Goal: Information Seeking & Learning: Learn about a topic

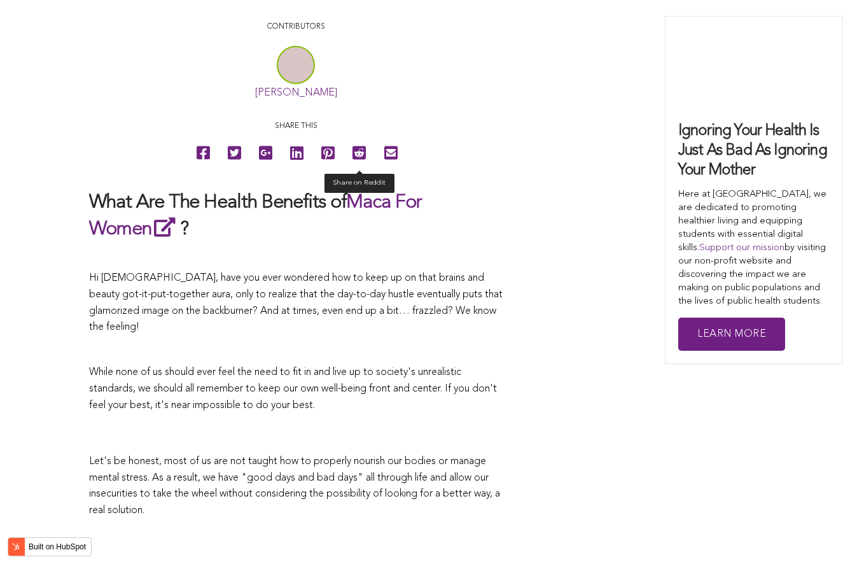
scroll to position [2443, 0]
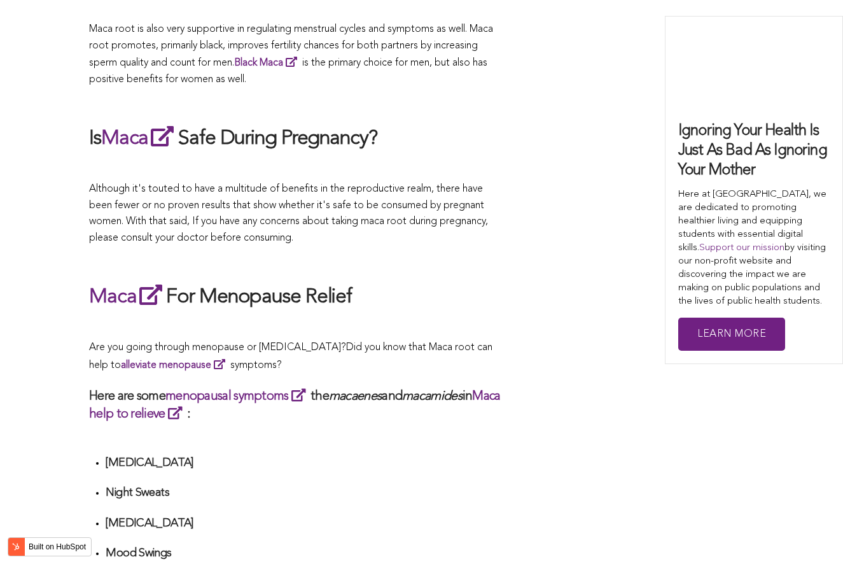
click at [493, 282] on h2 "Maca For Menopause Relief" at bounding box center [296, 296] width 414 height 29
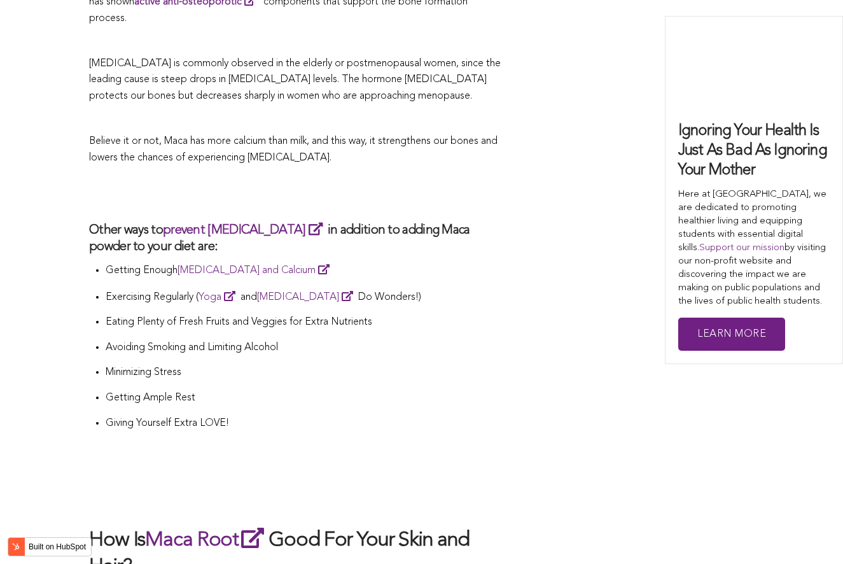
scroll to position [1843, 0]
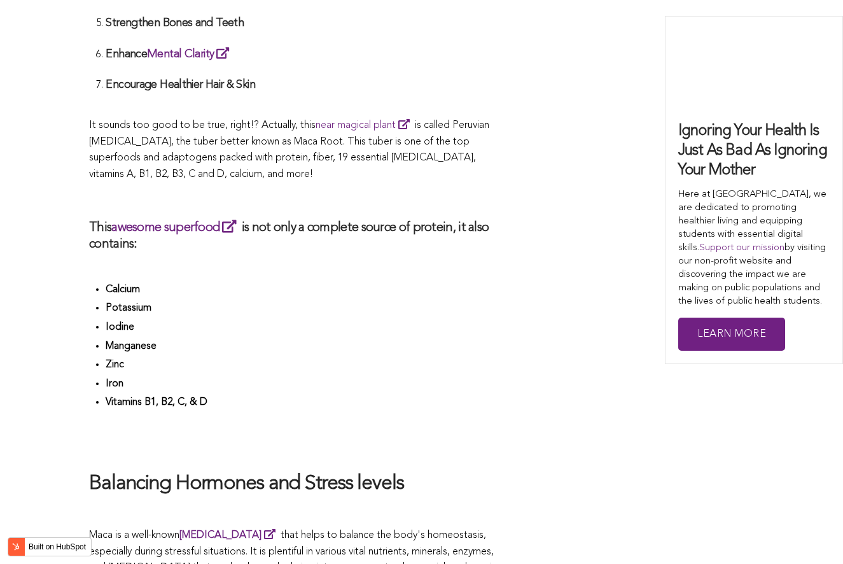
scroll to position [3762, 0]
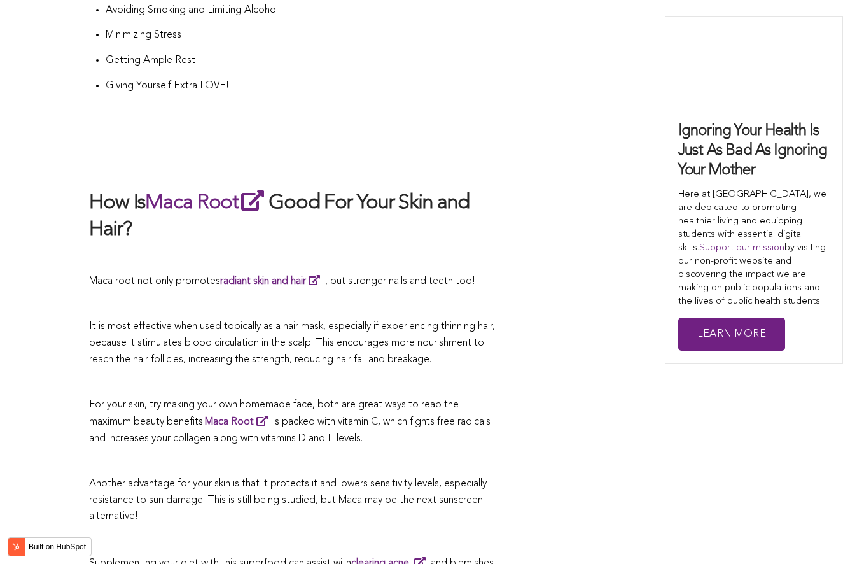
click at [380, 476] on p "Another advantage for your skin is that it protects it and lowers sensitivity l…" at bounding box center [296, 500] width 414 height 49
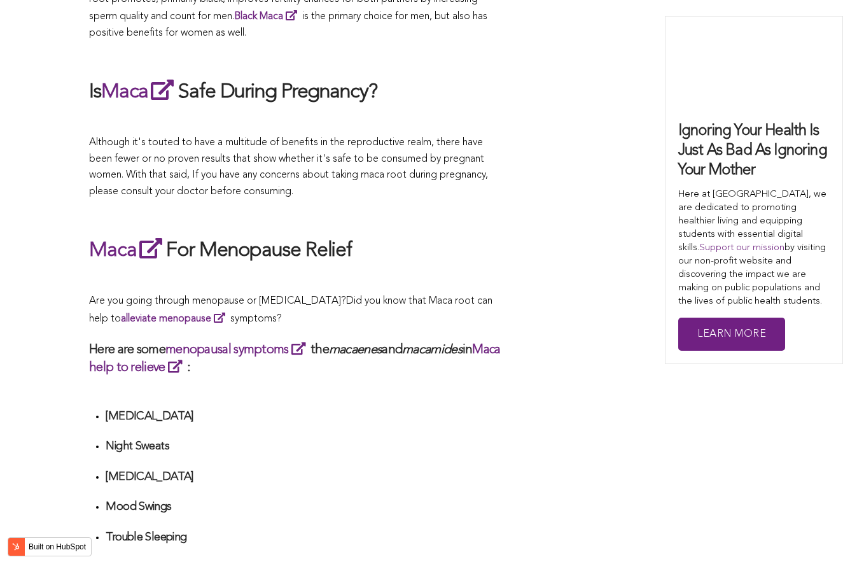
scroll to position [3621, 0]
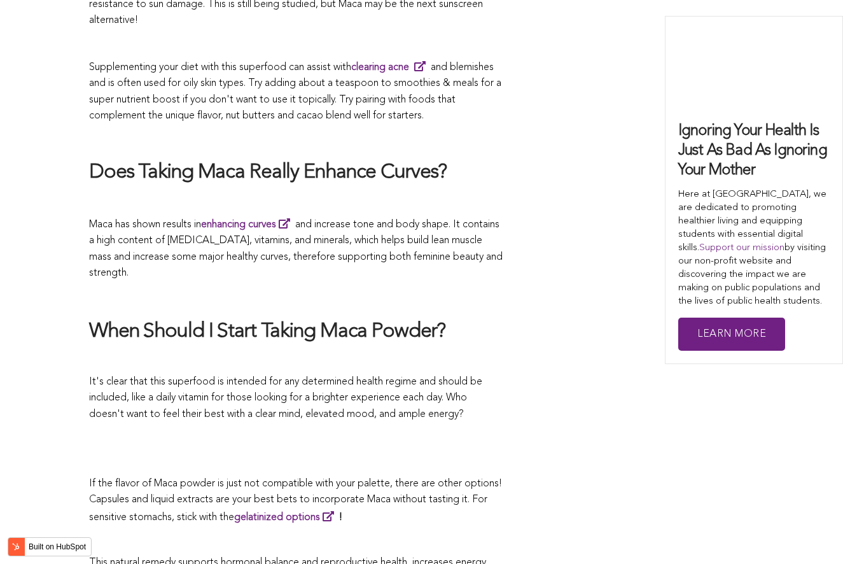
scroll to position [2643, 0]
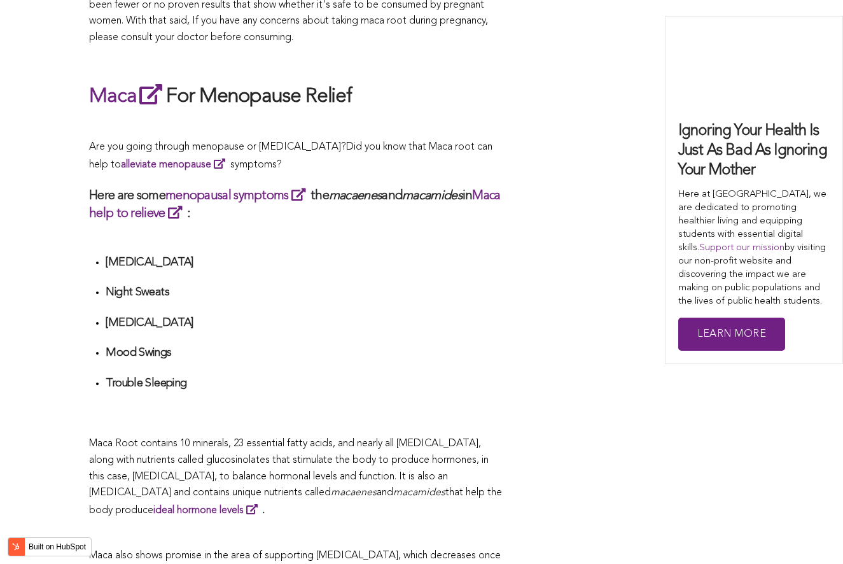
click at [367, 285] on li "Night Sweats" at bounding box center [304, 297] width 397 height 24
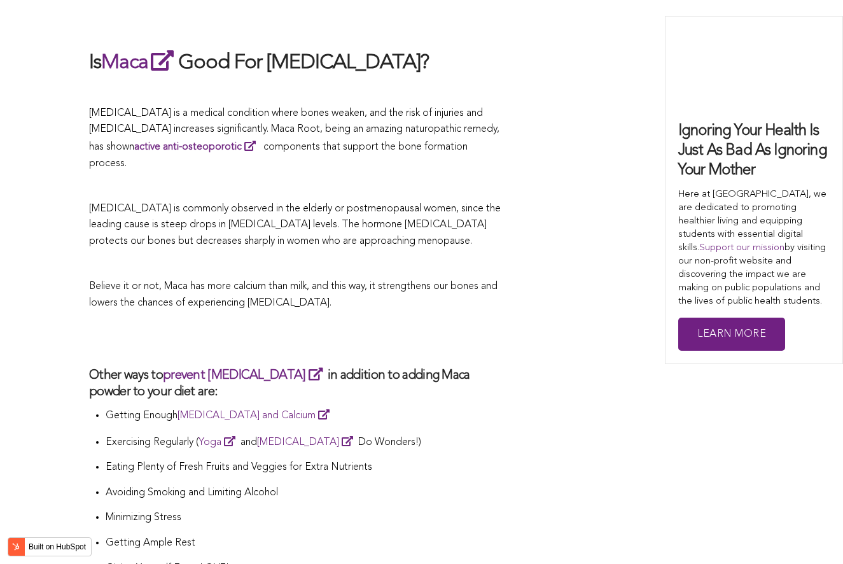
scroll to position [4147, 0]
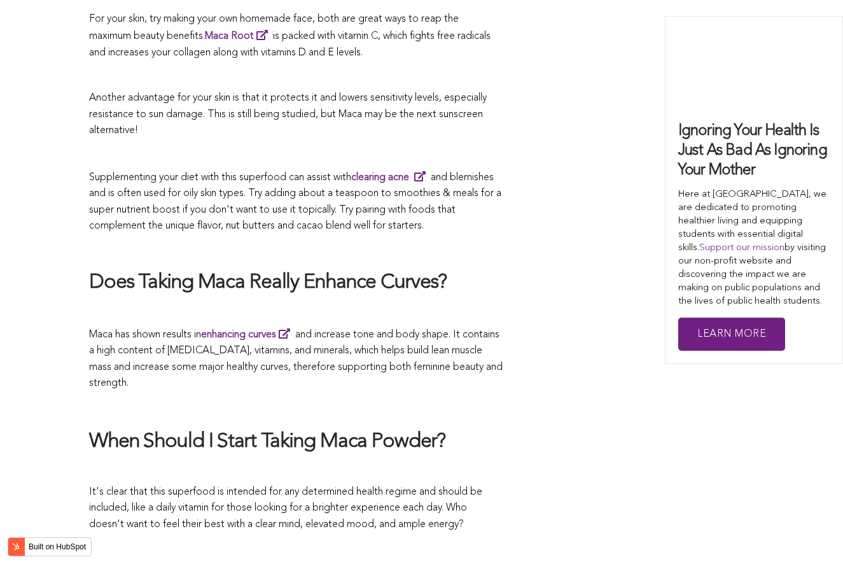
click at [487, 326] on p "Maca has shown results in enhancing curves and increase tone and body shape. It…" at bounding box center [296, 359] width 414 height 66
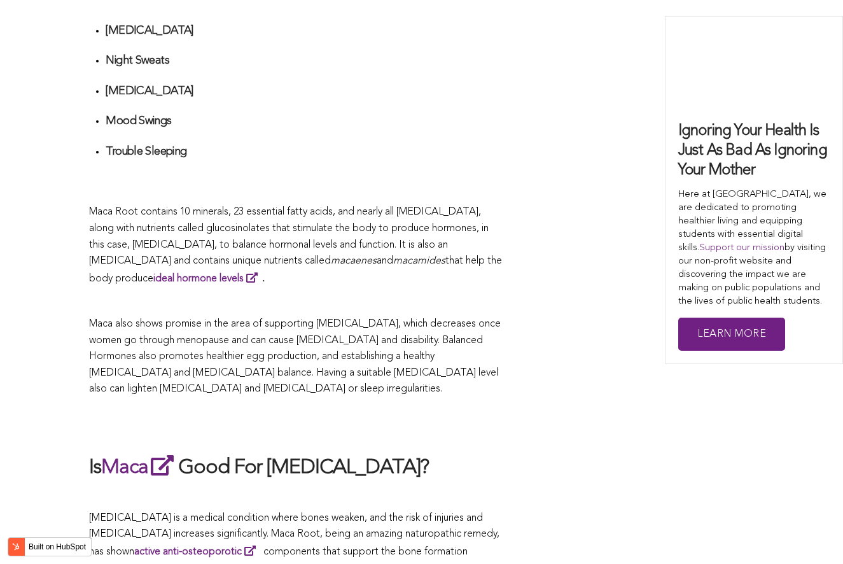
scroll to position [2352, 0]
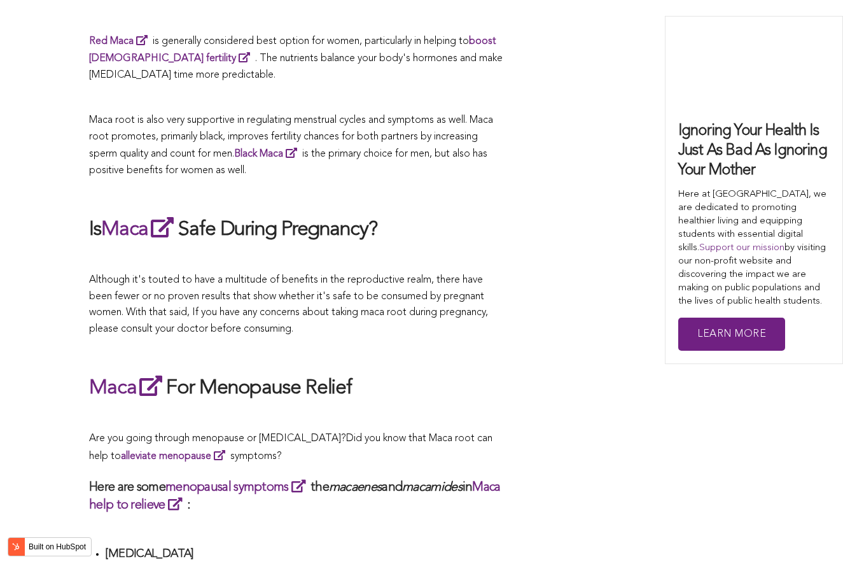
click at [337, 282] on span "Although it's touted to have a multitude of benefits in the reproductive realm,…" at bounding box center [288, 304] width 399 height 59
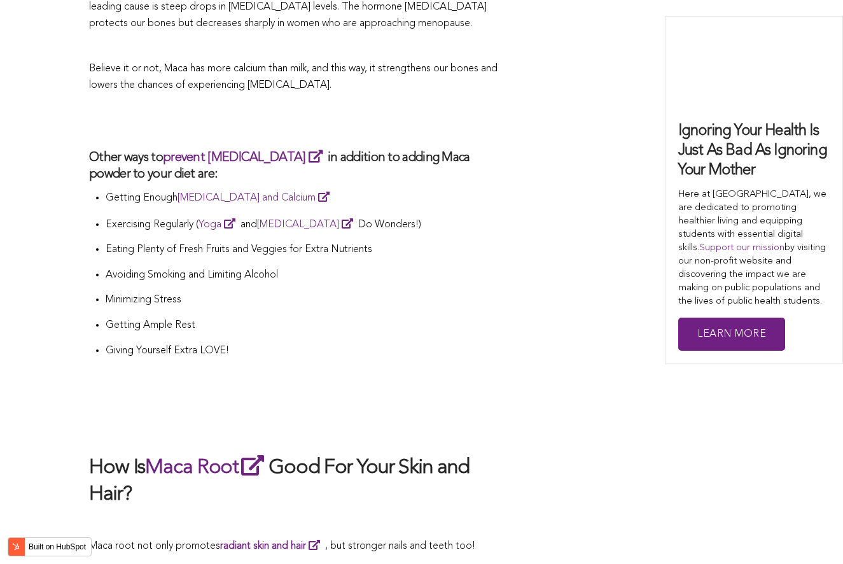
scroll to position [3561, 0]
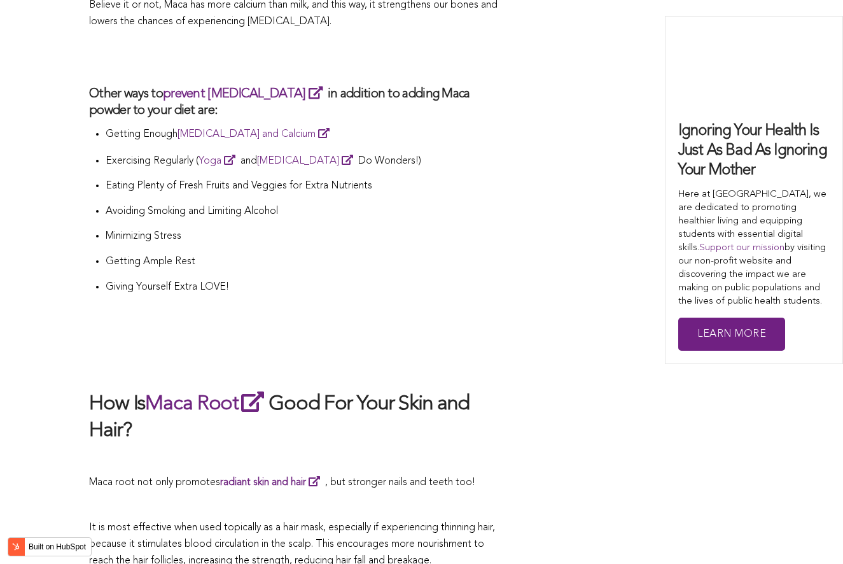
click at [438, 279] on p "Giving Yourself Extra LOVE!" at bounding box center [304, 287] width 397 height 17
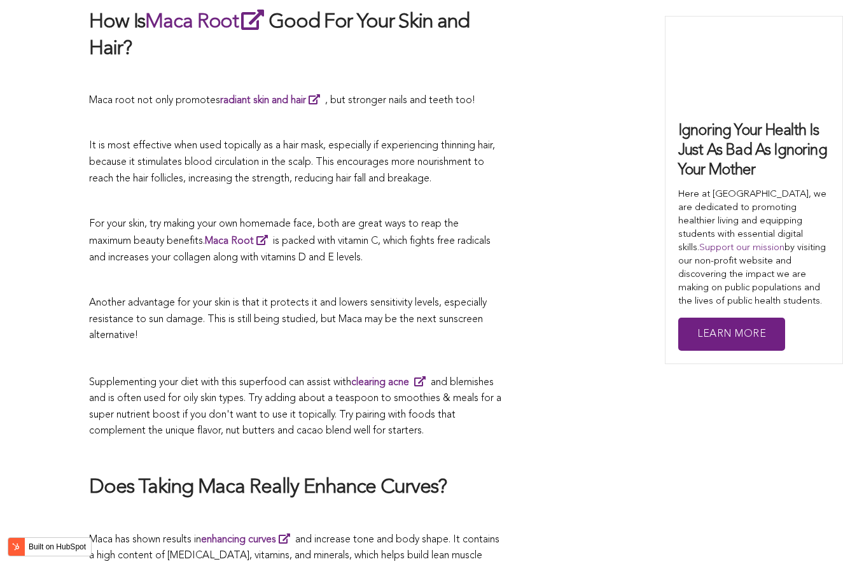
scroll to position [2516, 0]
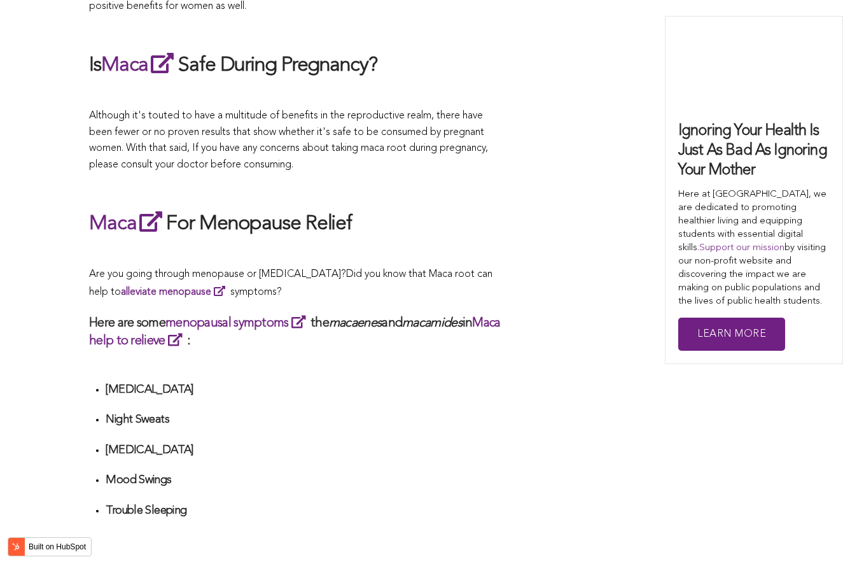
click at [385, 282] on p "Are you going through menopause or [MEDICAL_DATA]? Did you know that Maca root …" at bounding box center [296, 284] width 414 height 34
click at [337, 143] on p "Although it's touted to have a multitude of benefits in the reproductive realm,…" at bounding box center [296, 140] width 414 height 65
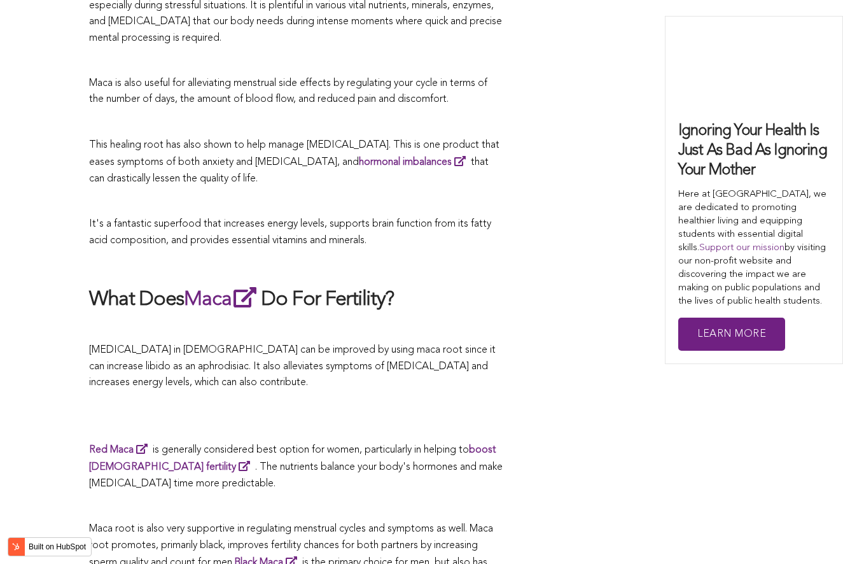
scroll to position [1816, 0]
